Goal: Navigation & Orientation: Understand site structure

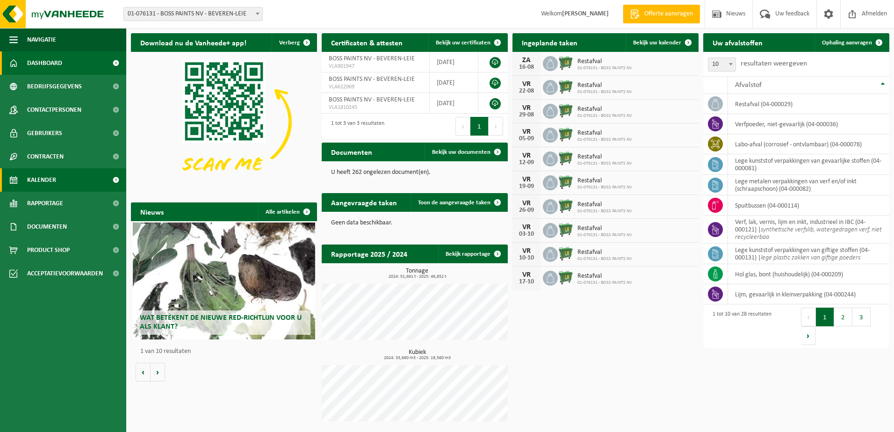
click at [31, 177] on span "Kalender" at bounding box center [41, 179] width 29 height 23
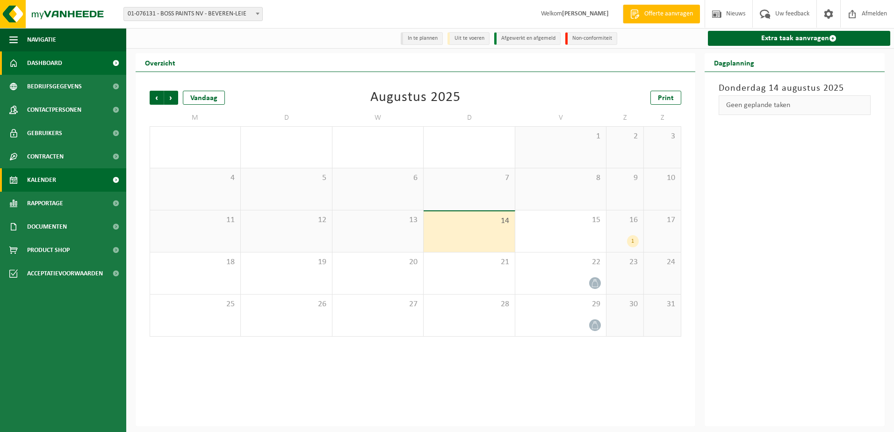
click at [45, 68] on span "Dashboard" at bounding box center [44, 62] width 35 height 23
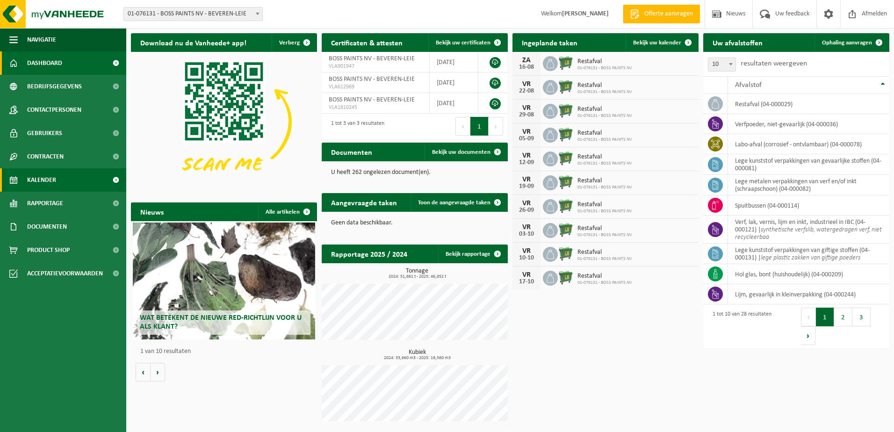
click at [46, 182] on span "Kalender" at bounding box center [41, 179] width 29 height 23
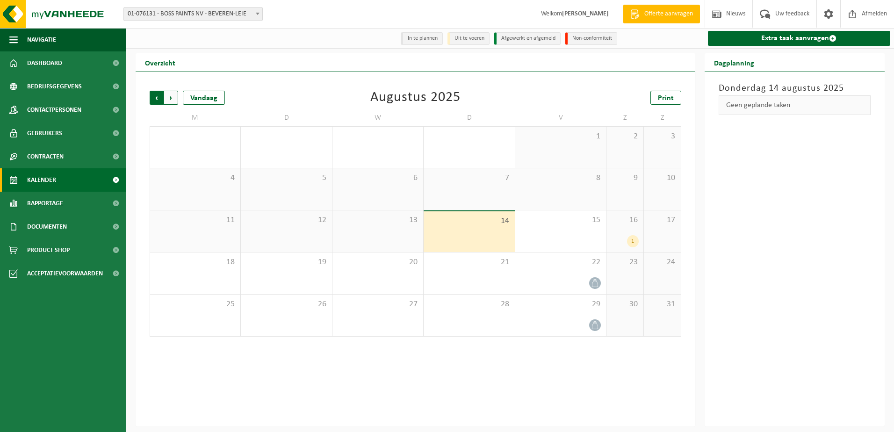
click at [172, 98] on span "Volgende" at bounding box center [171, 98] width 14 height 14
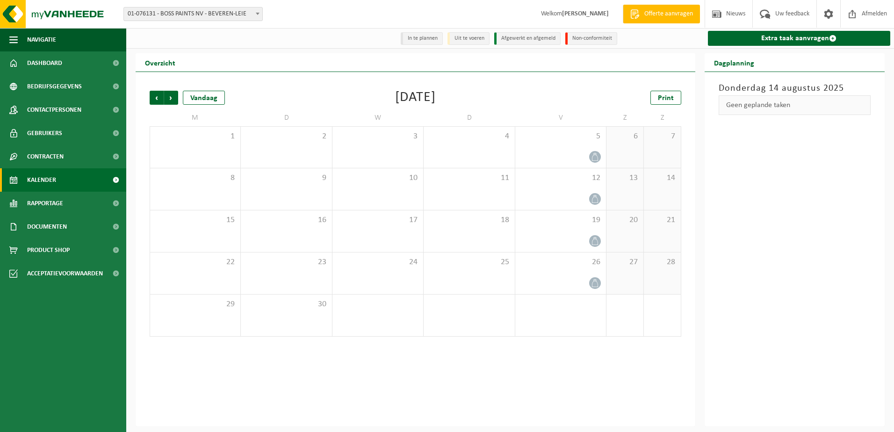
click at [172, 98] on span "Volgende" at bounding box center [171, 98] width 14 height 14
click at [153, 100] on span "Vorige" at bounding box center [157, 98] width 14 height 14
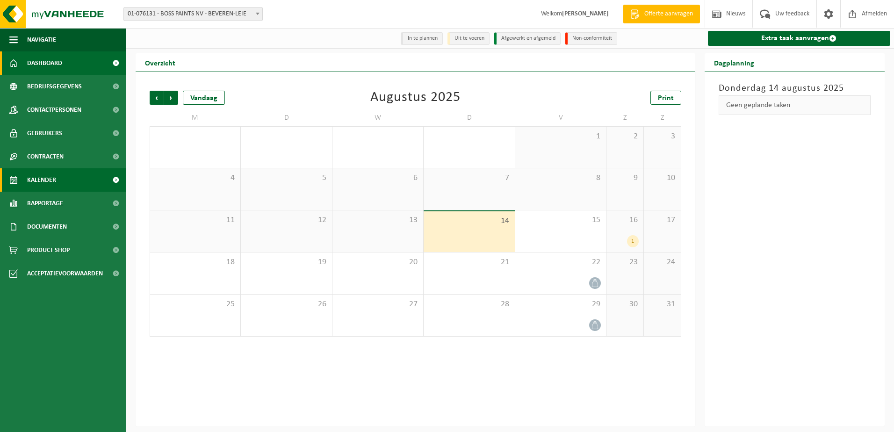
click at [55, 66] on span "Dashboard" at bounding box center [44, 62] width 35 height 23
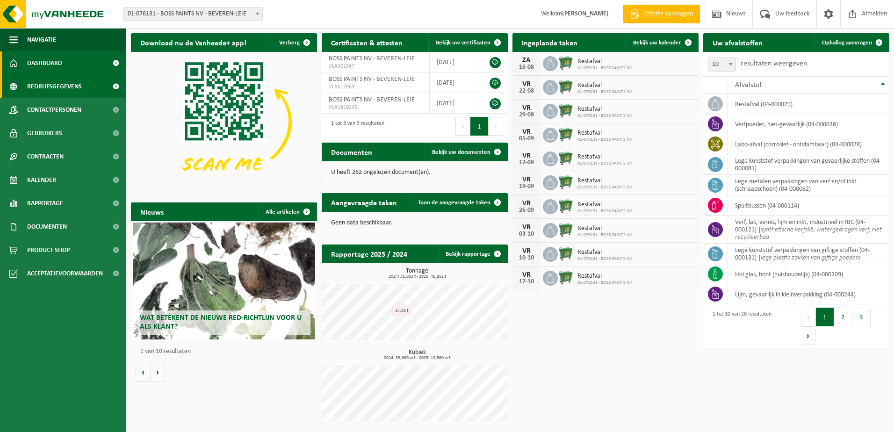
click at [48, 84] on span "Bedrijfsgegevens" at bounding box center [54, 86] width 55 height 23
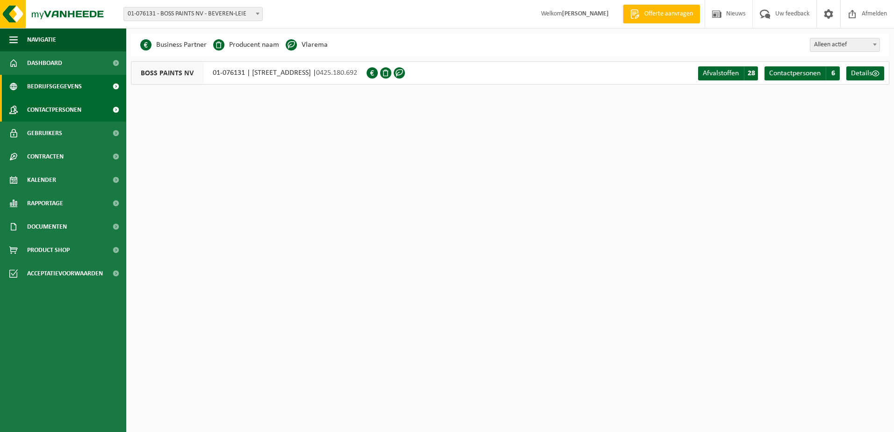
click at [40, 112] on span "Contactpersonen" at bounding box center [54, 109] width 54 height 23
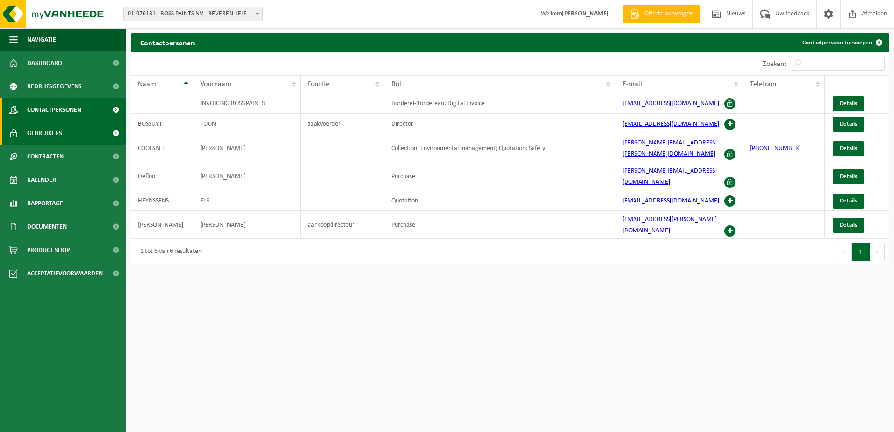
click at [56, 132] on span "Gebruikers" at bounding box center [44, 133] width 35 height 23
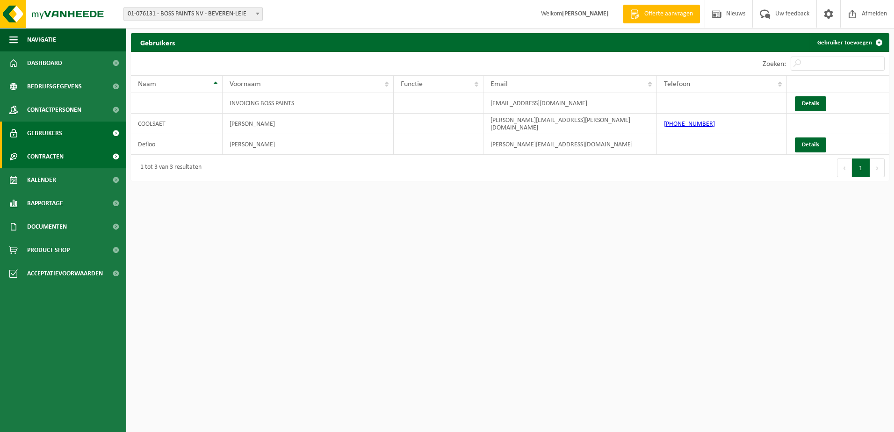
click at [51, 153] on span "Contracten" at bounding box center [45, 156] width 36 height 23
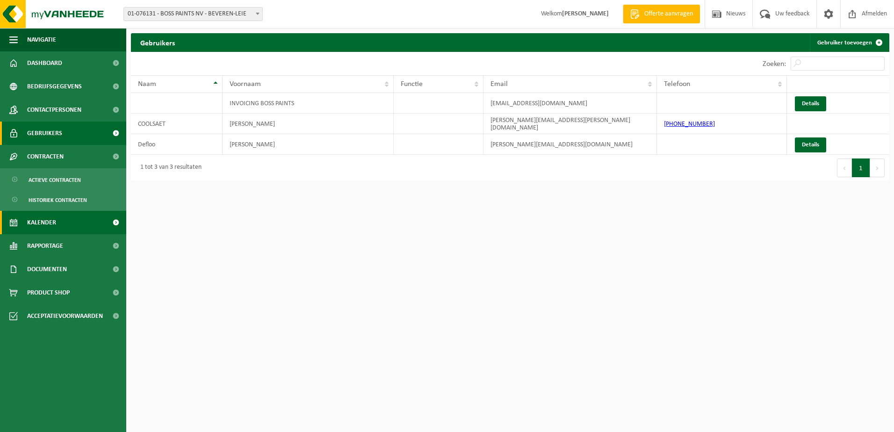
click at [56, 224] on link "Kalender" at bounding box center [63, 222] width 126 height 23
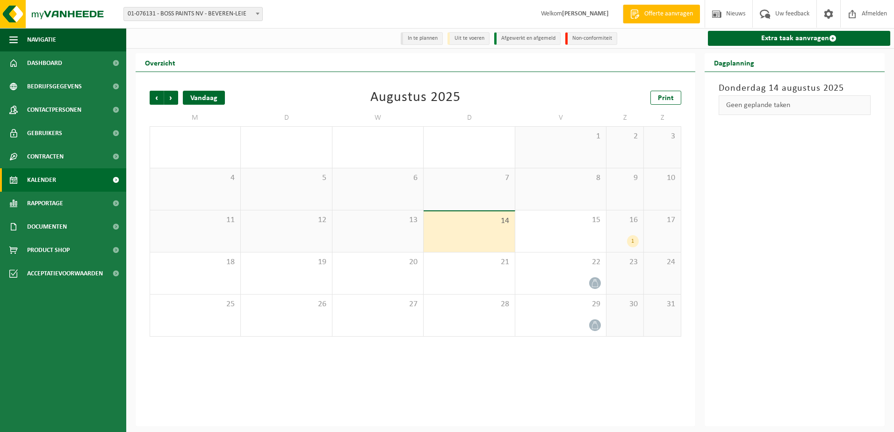
click at [203, 92] on div "Vandaag" at bounding box center [204, 98] width 42 height 14
click at [426, 43] on li "In te plannen" at bounding box center [422, 38] width 42 height 13
click at [453, 40] on li "Uit te voeren" at bounding box center [469, 38] width 42 height 13
drag, startPoint x: 506, startPoint y: 44, endPoint x: 466, endPoint y: 39, distance: 40.2
click at [507, 44] on li "Afgewerkt en afgemeld" at bounding box center [527, 38] width 66 height 13
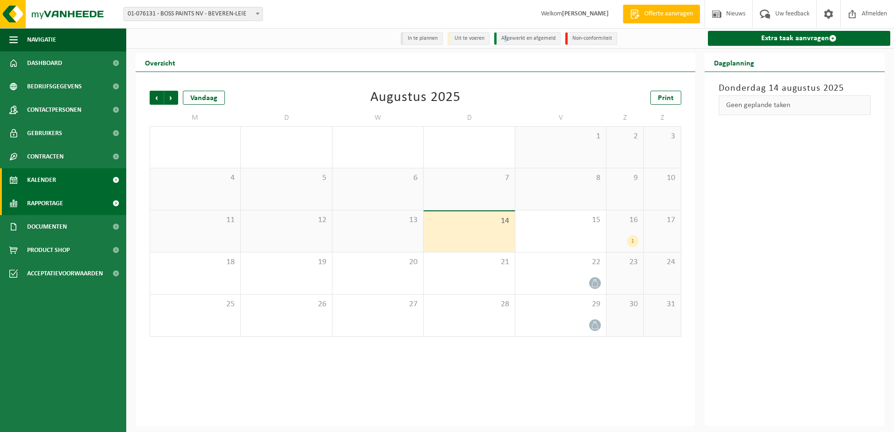
click at [48, 202] on span "Rapportage" at bounding box center [45, 203] width 36 height 23
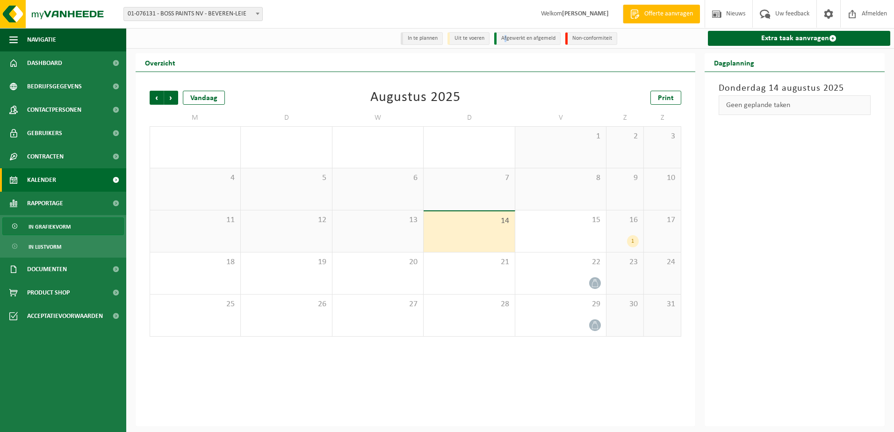
click at [51, 228] on span "In grafiekvorm" at bounding box center [50, 227] width 42 height 18
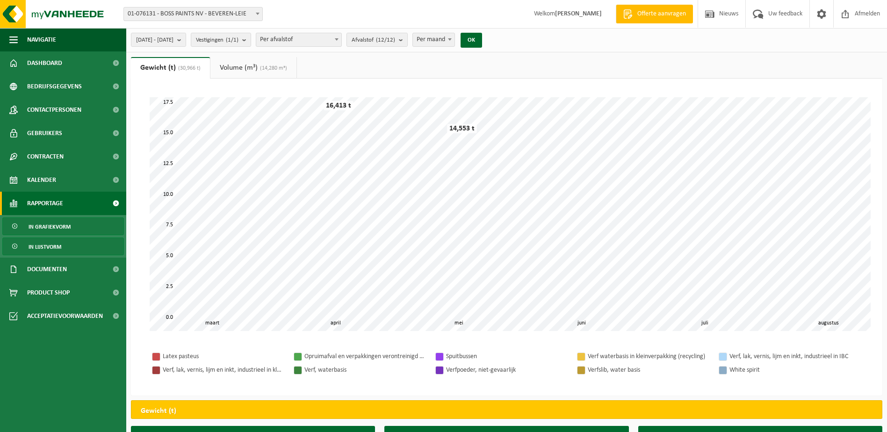
click at [49, 247] on span "In lijstvorm" at bounding box center [45, 247] width 33 height 18
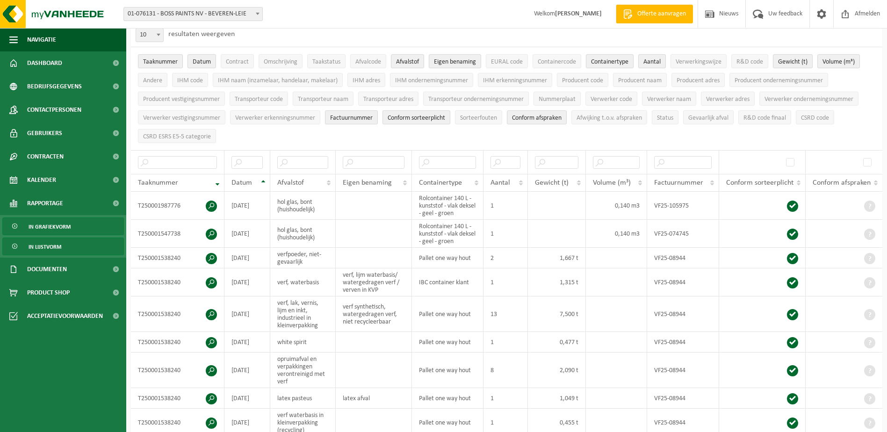
scroll to position [47, 0]
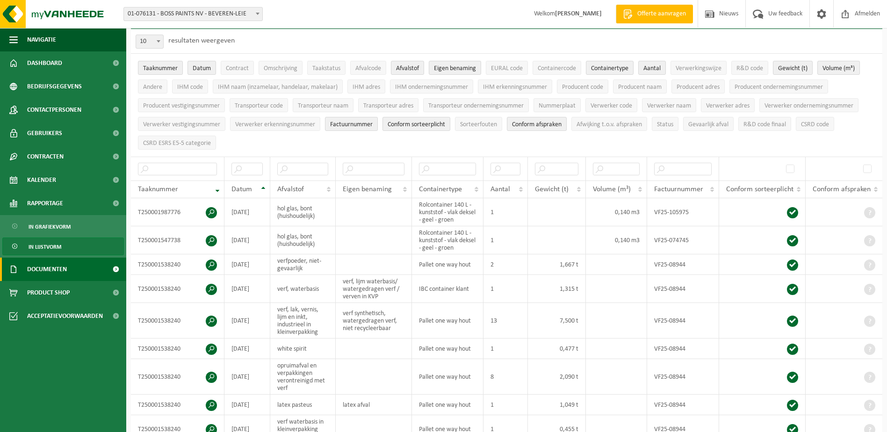
click at [50, 274] on span "Documenten" at bounding box center [47, 269] width 40 height 23
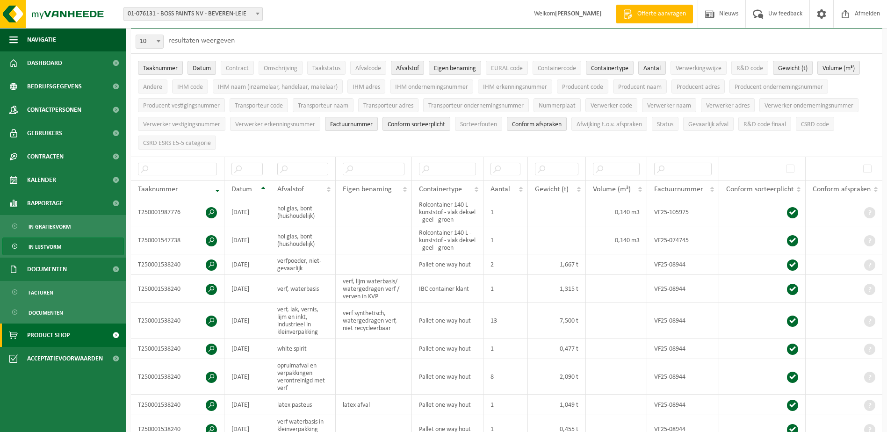
click at [46, 334] on span "Product Shop" at bounding box center [48, 335] width 43 height 23
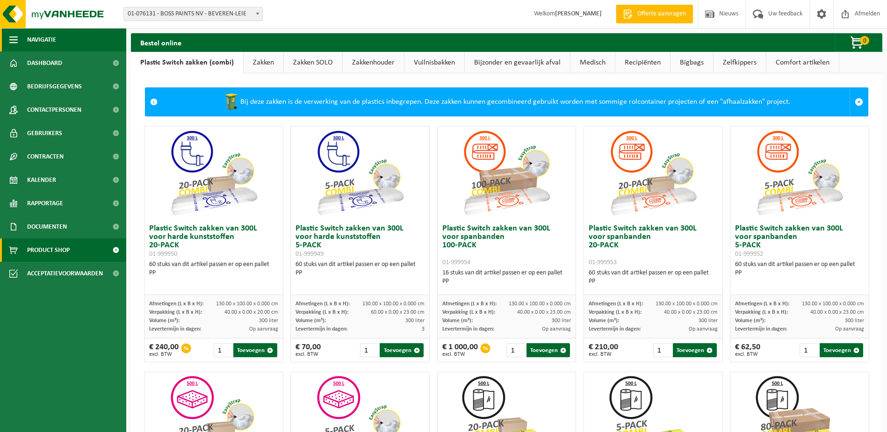
click at [40, 42] on span "Navigatie" at bounding box center [41, 39] width 29 height 23
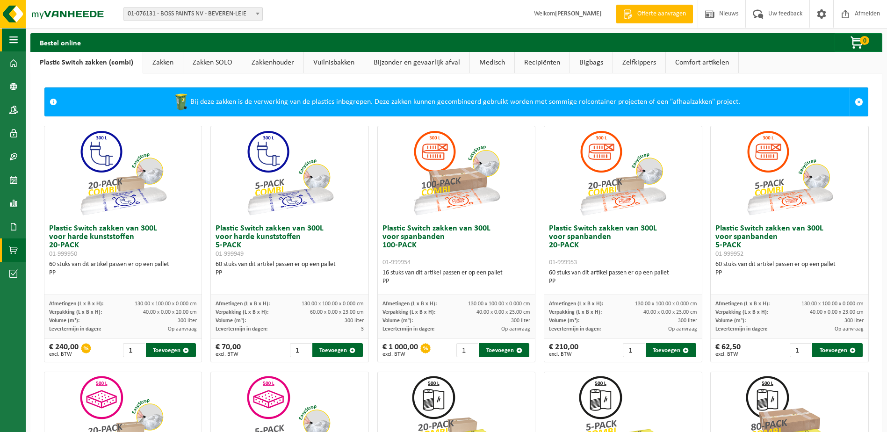
click at [3, 43] on button "Navigatie" at bounding box center [13, 39] width 26 height 23
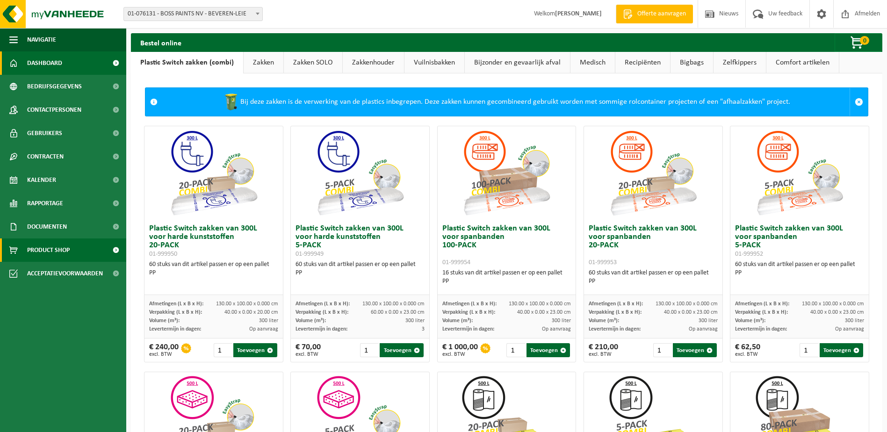
click at [13, 62] on span at bounding box center [13, 62] width 8 height 23
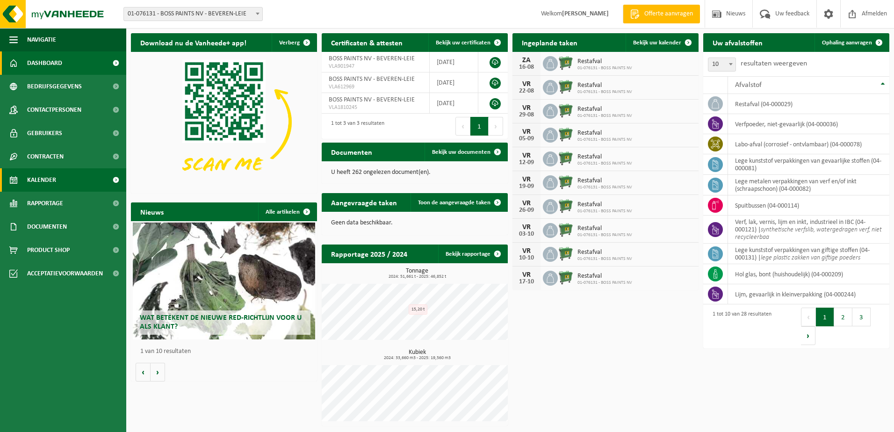
click at [41, 180] on span "Kalender" at bounding box center [41, 179] width 29 height 23
